Goal: Task Accomplishment & Management: Manage account settings

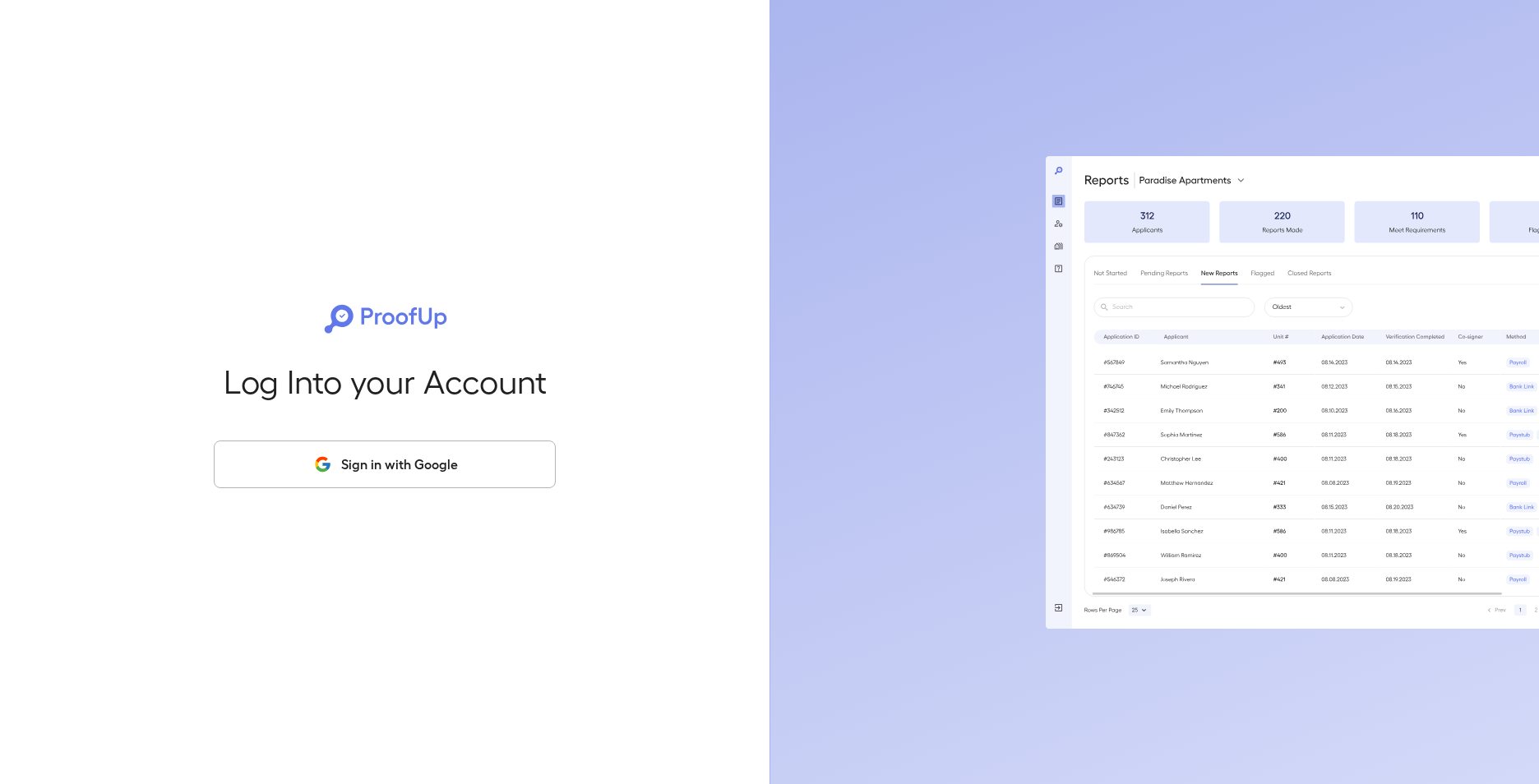
click at [408, 470] on button "Sign in with Google" at bounding box center [385, 464] width 342 height 48
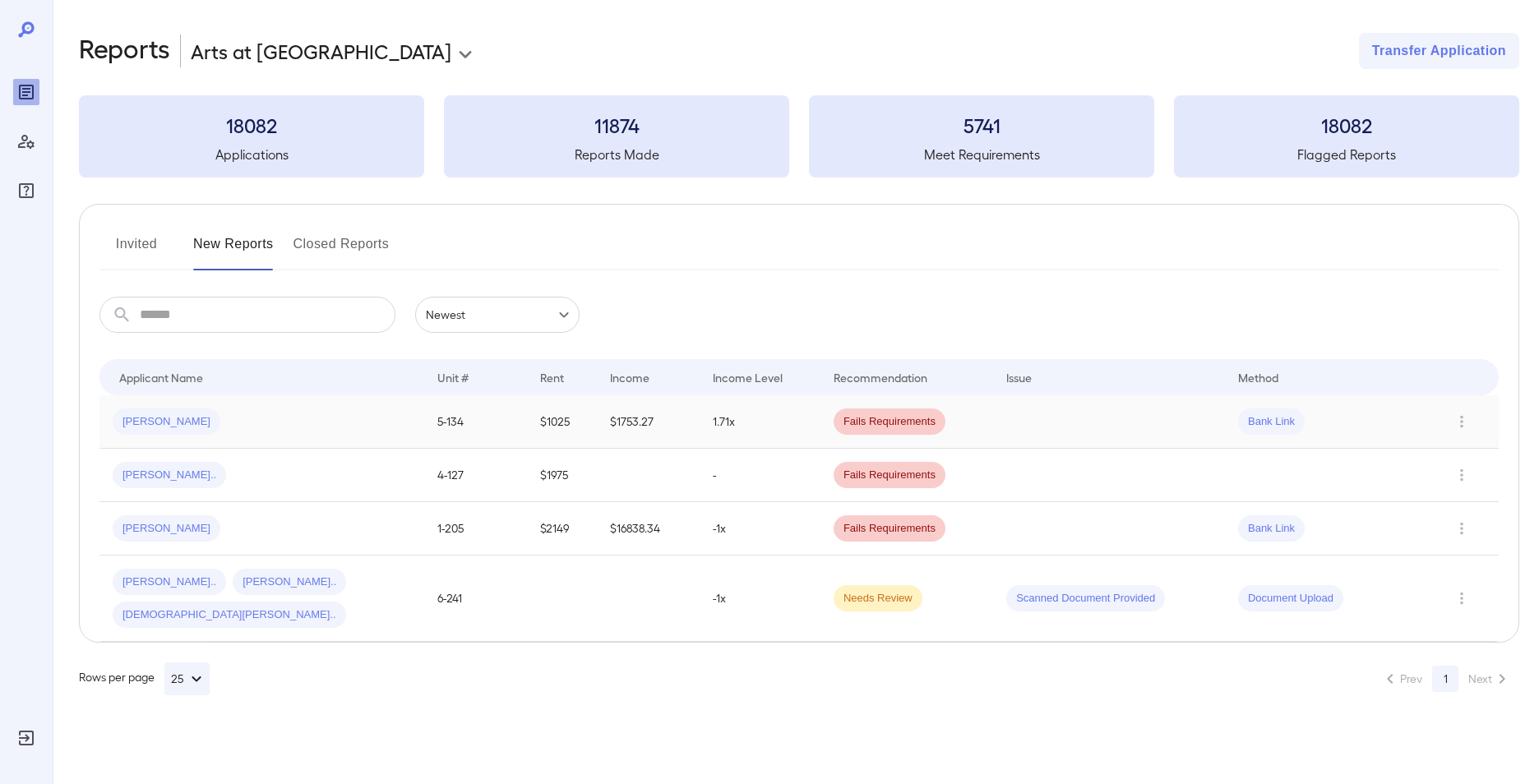
click at [133, 414] on span "Monique S..." at bounding box center [166, 422] width 108 height 16
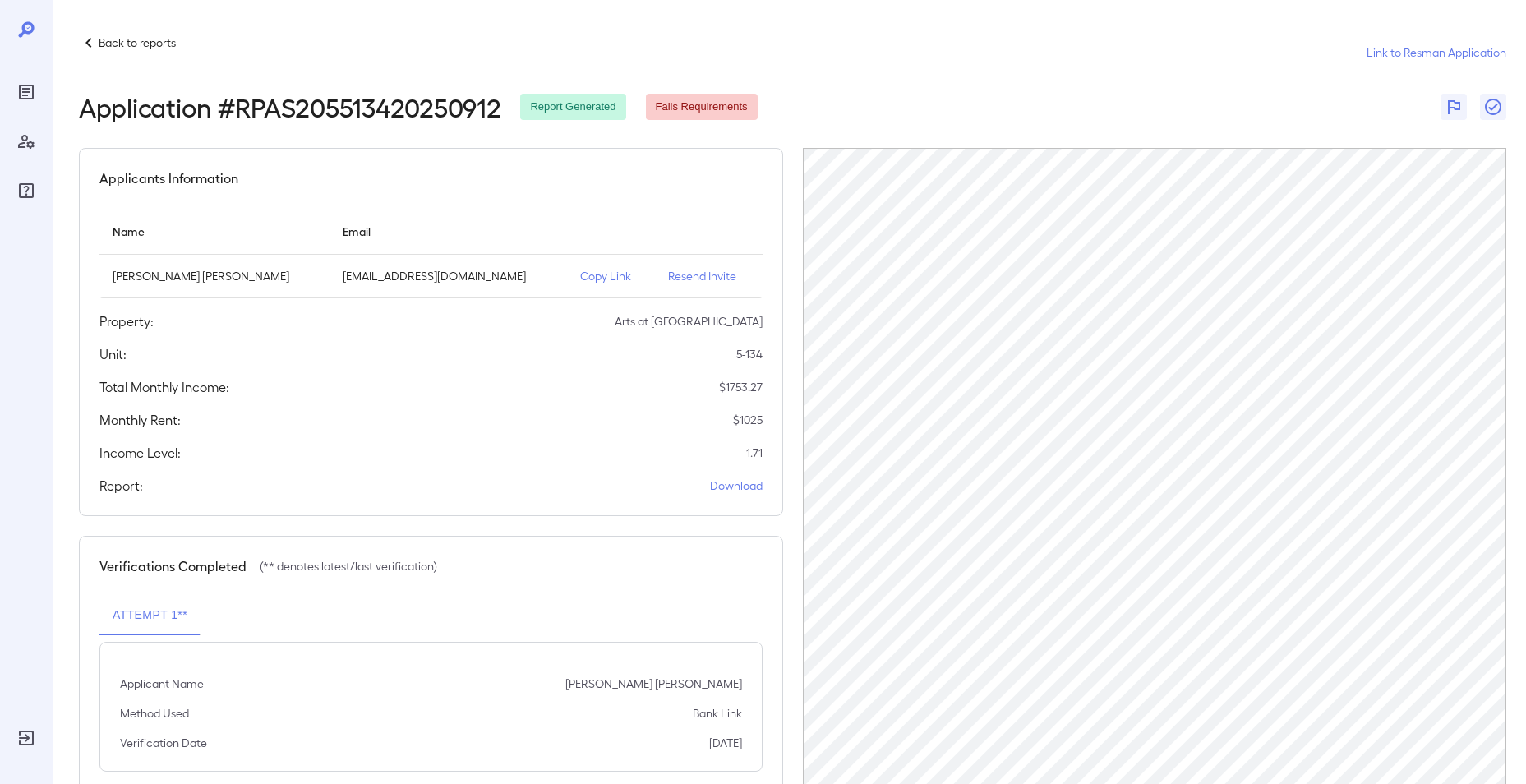
click at [590, 274] on p "Copy Link" at bounding box center [611, 276] width 62 height 17
click at [23, 29] on icon at bounding box center [25, 29] width 16 height 16
click at [100, 37] on p "Back to reports" at bounding box center [137, 43] width 77 height 17
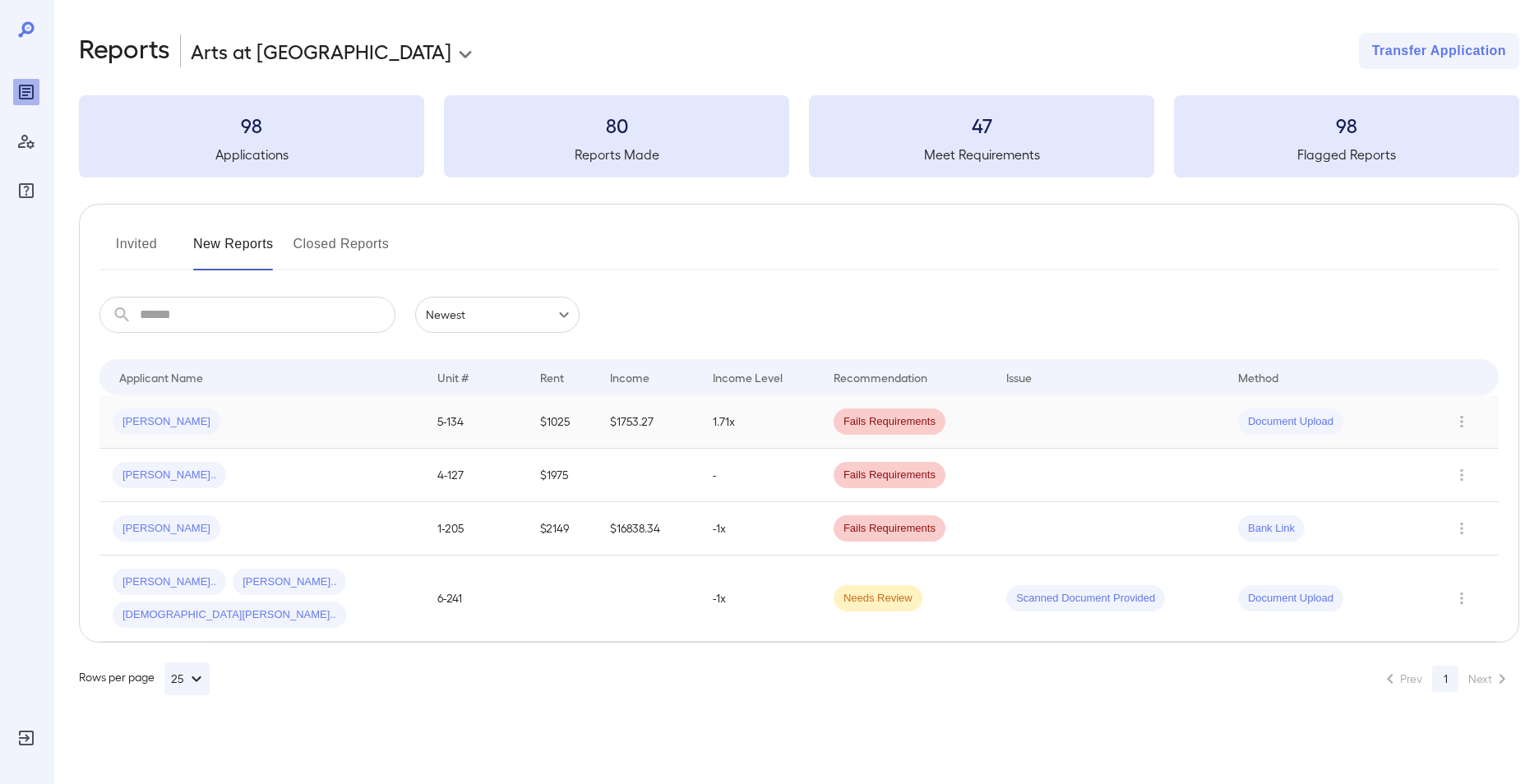
click at [144, 425] on span "Monique S..." at bounding box center [166, 422] width 108 height 16
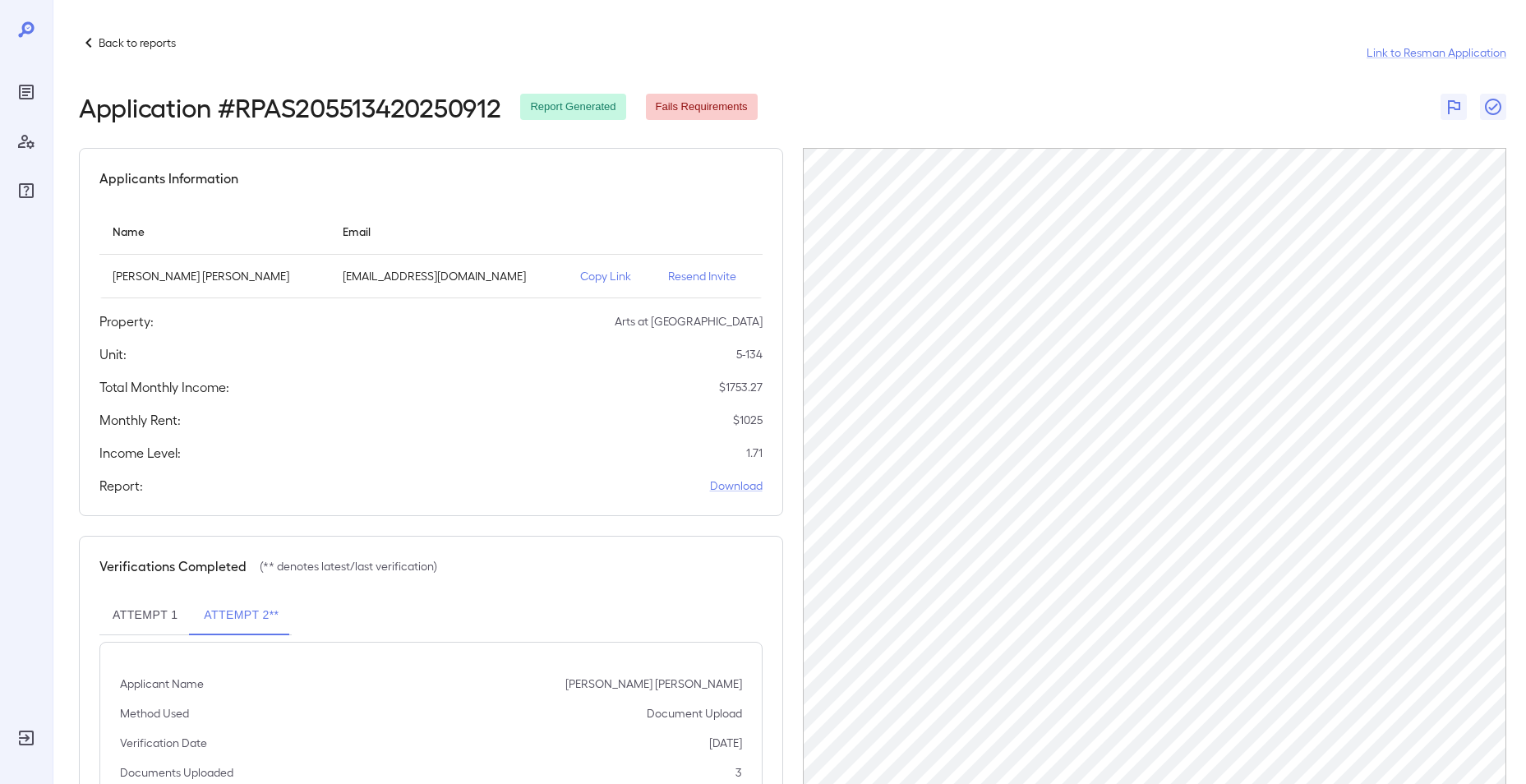
click at [109, 44] on p "Back to reports" at bounding box center [137, 43] width 77 height 17
click at [99, 47] on p "Back to reports" at bounding box center [137, 43] width 77 height 17
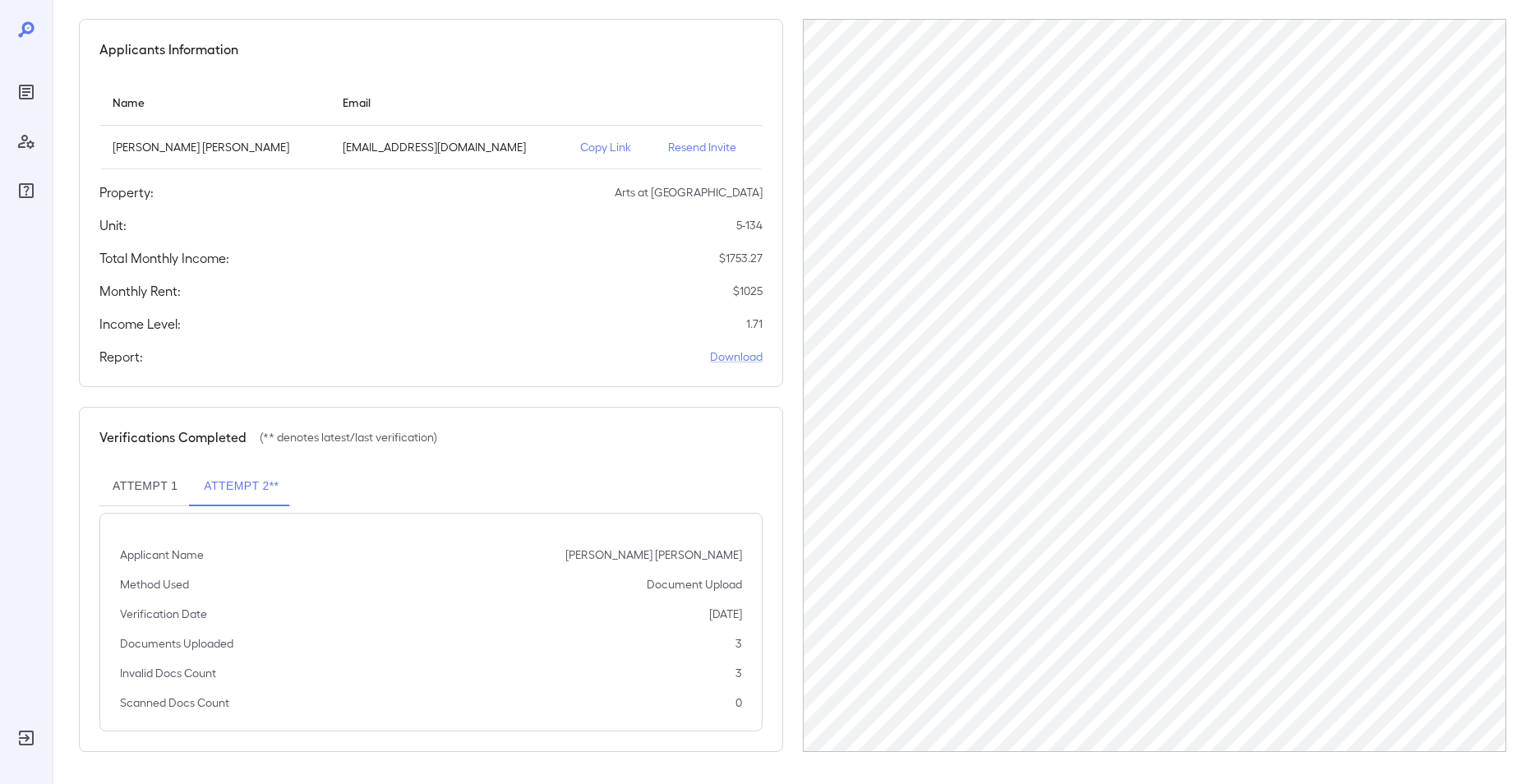
scroll to position [130, 0]
